Goal: Task Accomplishment & Management: Manage account settings

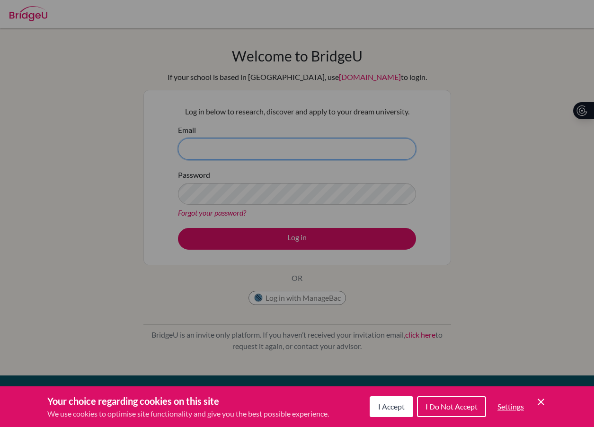
type input "[PERSON_NAME][EMAIL_ADDRESS][DOMAIN_NAME]"
click at [251, 238] on div "Cookie Preferences" at bounding box center [297, 213] width 594 height 427
click at [251, 240] on div "Cookie Preferences" at bounding box center [297, 213] width 594 height 427
click at [383, 412] on button "I Accept" at bounding box center [392, 407] width 44 height 21
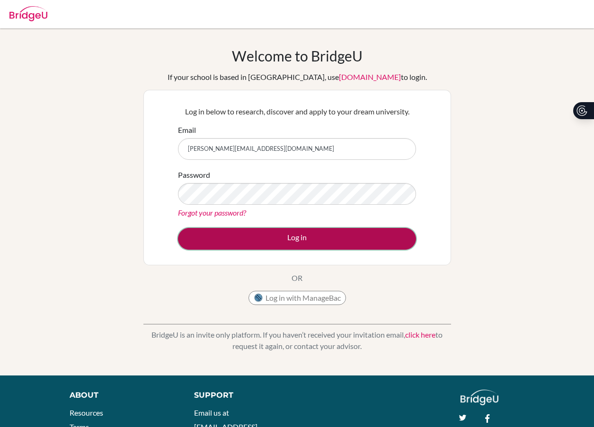
click at [338, 247] on button "Log in" at bounding box center [297, 239] width 238 height 22
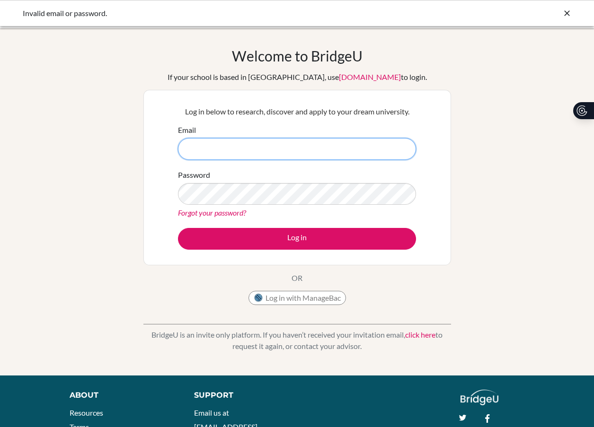
type input "j.maatouk@aris.edu.gh"
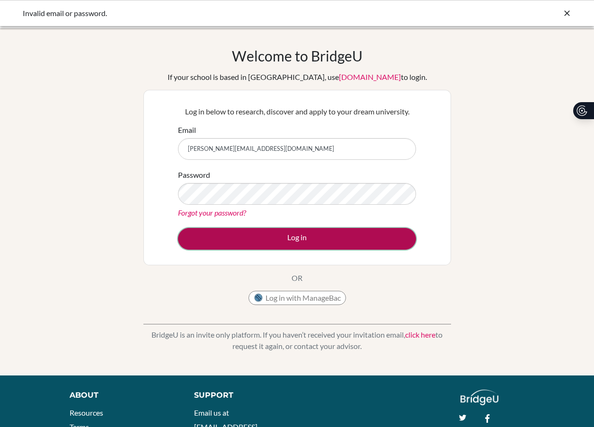
click at [277, 229] on button "Log in" at bounding box center [297, 239] width 238 height 22
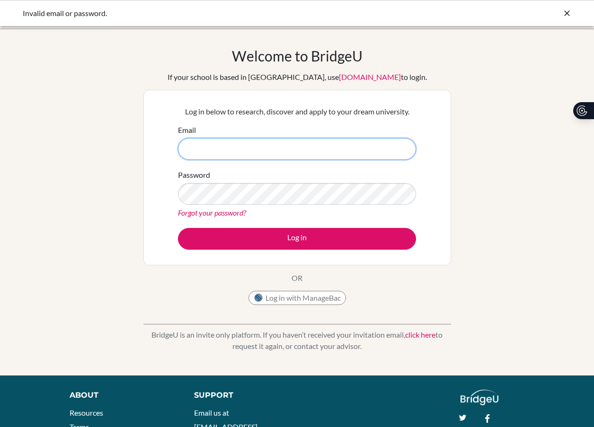
type input "[PERSON_NAME][EMAIL_ADDRESS][DOMAIN_NAME]"
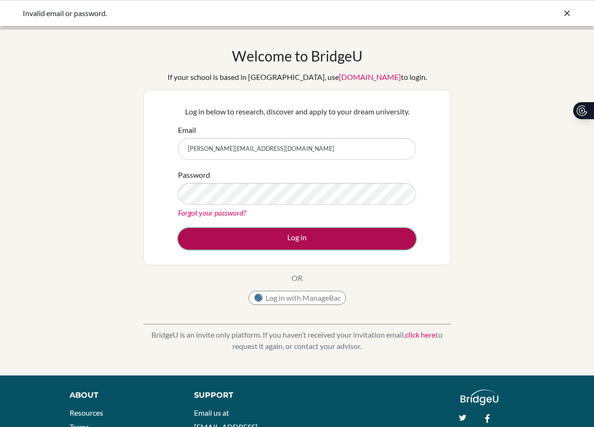
click at [256, 247] on button "Log in" at bounding box center [297, 239] width 238 height 22
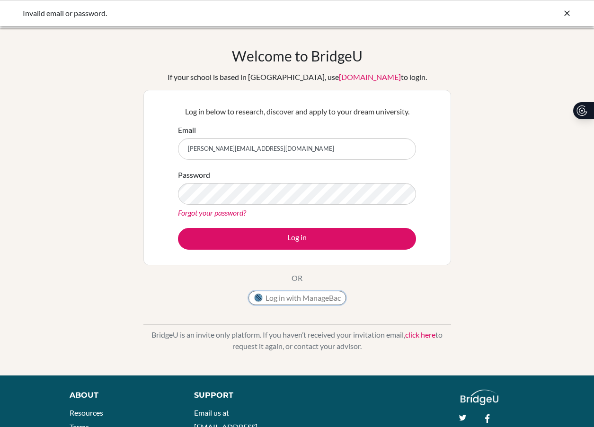
click at [277, 294] on button "Log in with ManageBac" at bounding box center [296, 298] width 97 height 14
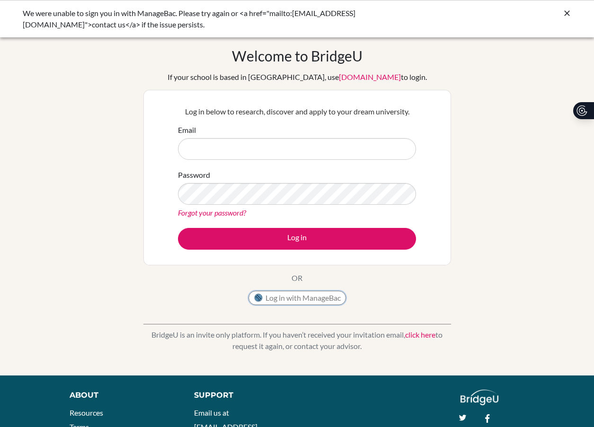
click at [262, 291] on button "Log in with ManageBac" at bounding box center [296, 298] width 97 height 14
click at [262, 296] on img at bounding box center [258, 297] width 9 height 9
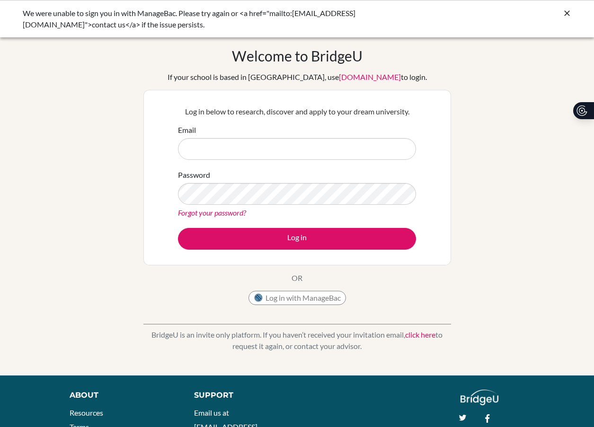
click at [569, 11] on icon at bounding box center [566, 13] width 9 height 9
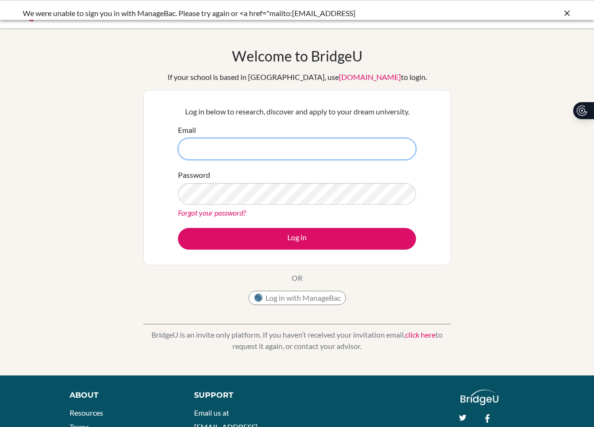
type input "j.maatouk@aris.edu.gh"
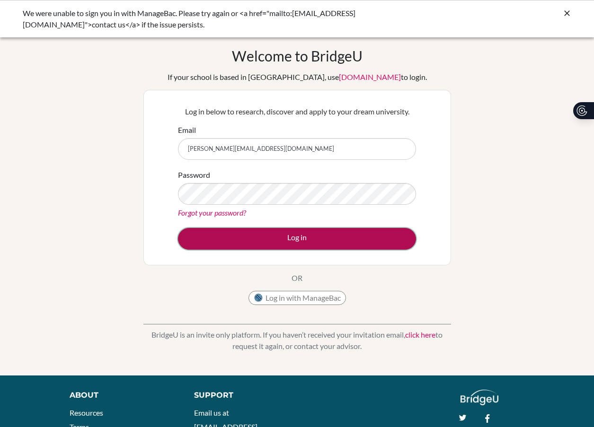
click at [199, 234] on button "Log in" at bounding box center [297, 239] width 238 height 22
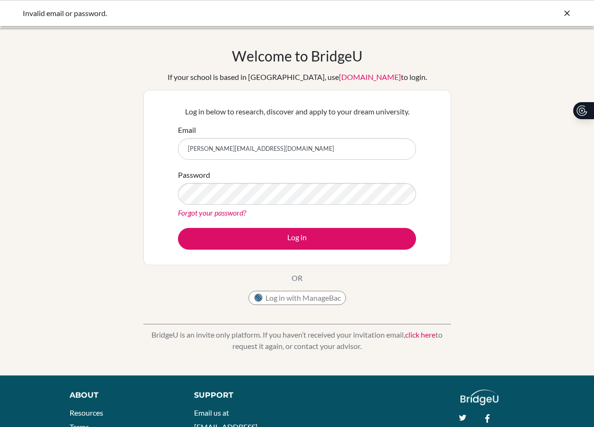
click at [58, 194] on div "Welcome to [GEOGRAPHIC_DATA] If your school is based in [GEOGRAPHIC_DATA], use …" at bounding box center [297, 201] width 594 height 309
